Goal: Information Seeking & Learning: Learn about a topic

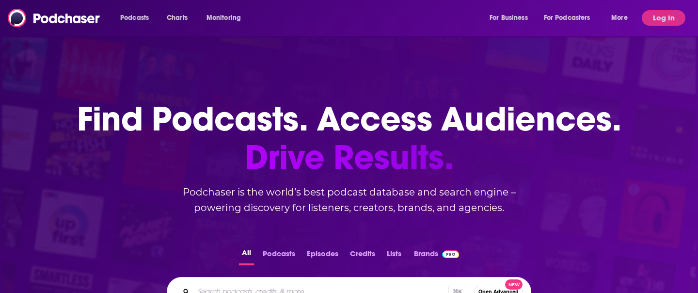
click at [336, 10] on div "Podcasts Charts Monitoring For Business For Podcasters More" at bounding box center [375, 18] width 524 height 16
click at [656, 18] on button "Log In" at bounding box center [664, 18] width 44 height 16
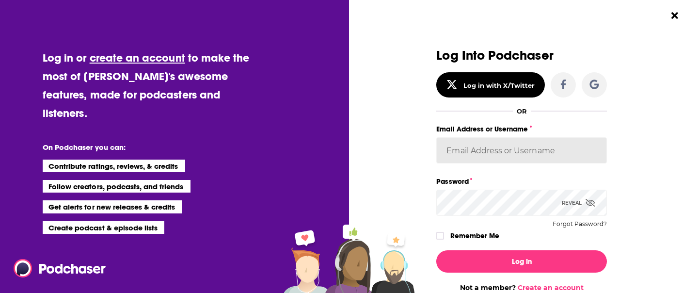
type input "cmand-c"
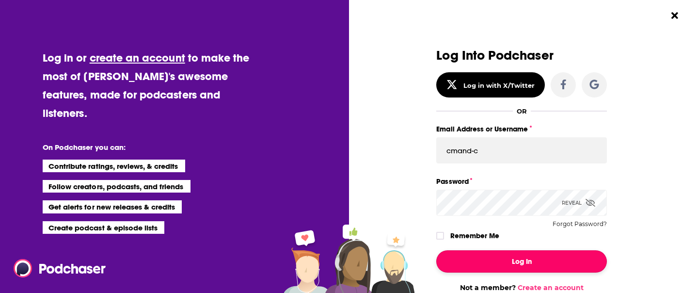
click at [461, 265] on button "Log In" at bounding box center [521, 261] width 171 height 22
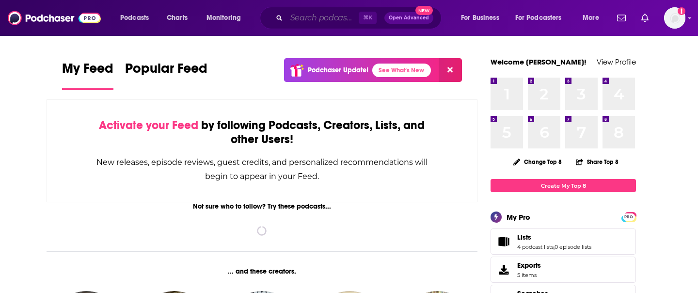
click at [300, 15] on input "Search podcasts, credits, & more..." at bounding box center [323, 18] width 72 height 16
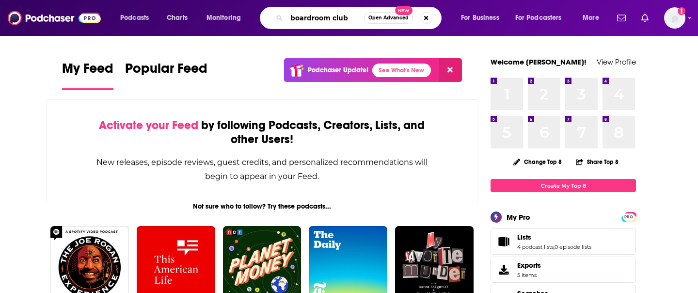
type input "boardroom club"
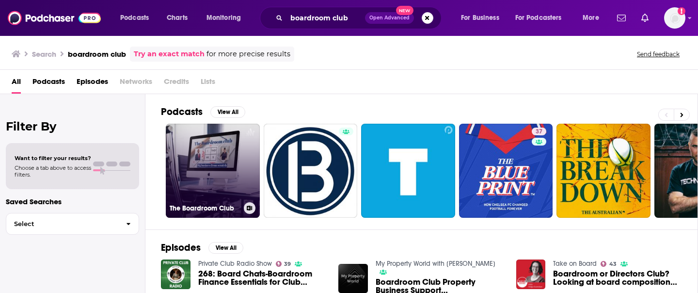
click at [203, 166] on link "The Boardroom Club" at bounding box center [213, 171] width 94 height 94
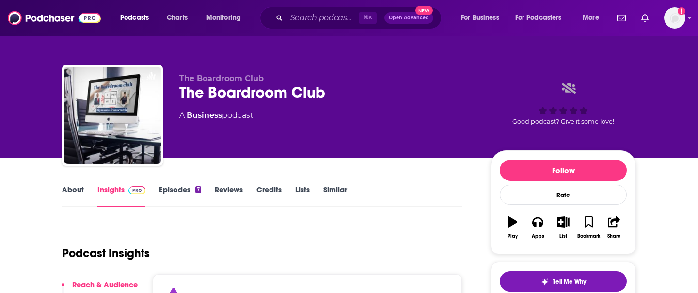
scroll to position [71, 0]
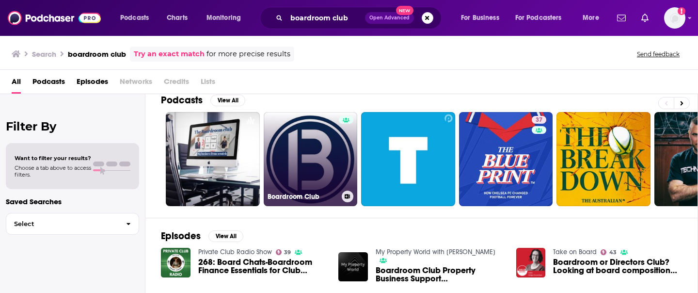
scroll to position [13, 0]
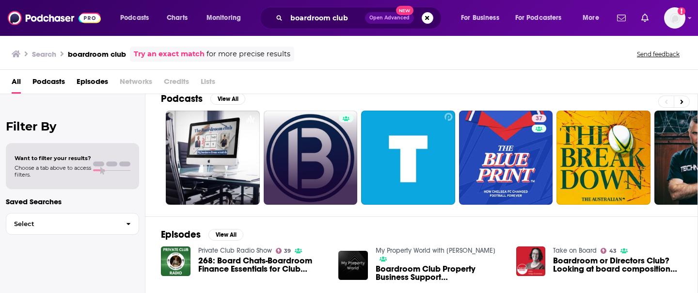
click at [321, 116] on link at bounding box center [311, 158] width 94 height 94
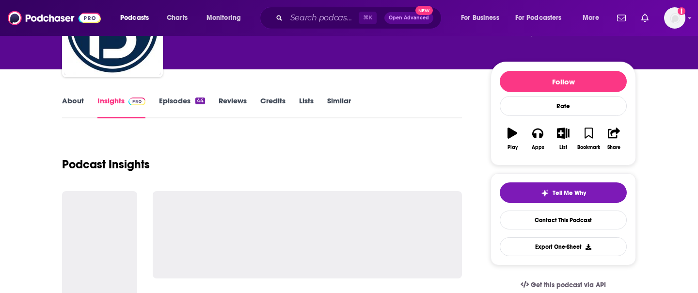
scroll to position [113, 0]
